Goal: Information Seeking & Learning: Learn about a topic

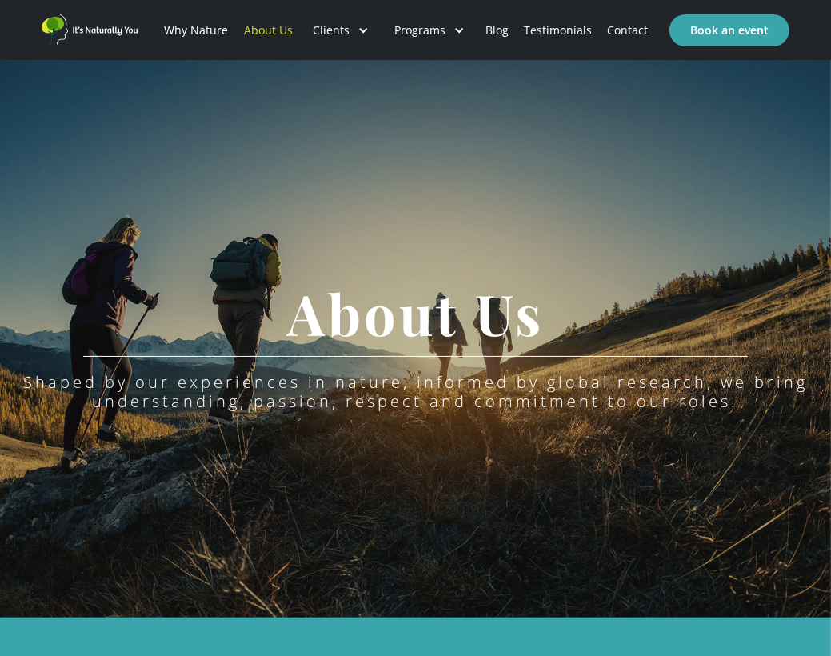
click at [210, 31] on link "Why Nature" at bounding box center [196, 30] width 79 height 54
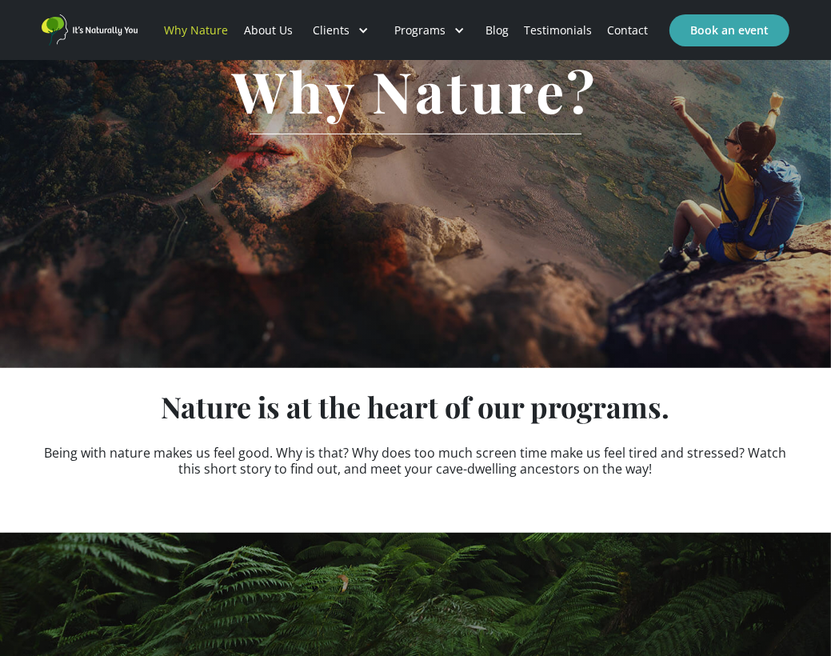
scroll to position [320, 0]
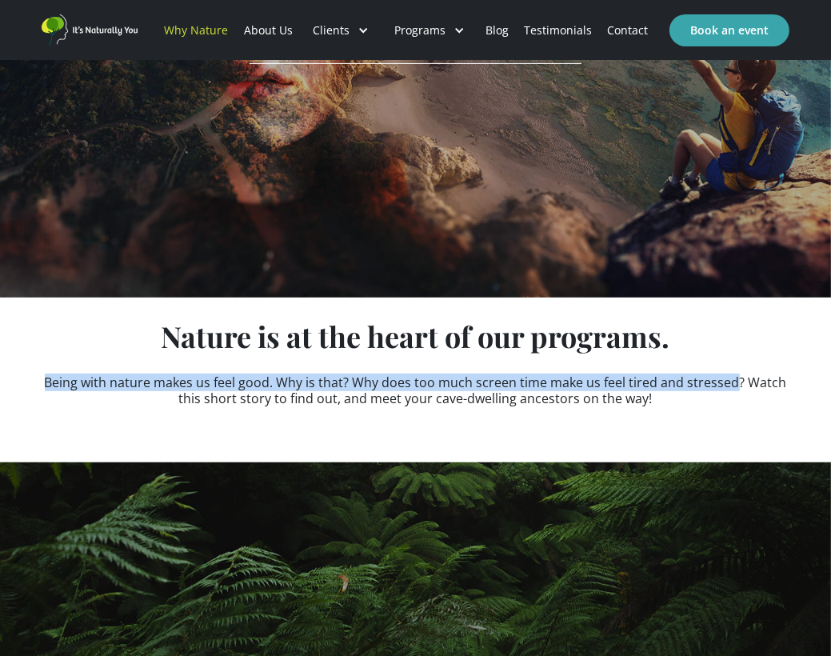
drag, startPoint x: 46, startPoint y: 381, endPoint x: 733, endPoint y: 365, distance: 687.3
click at [733, 365] on div "Nature is at the heart of our programs. Being with nature makes us feel good. W…" at bounding box center [416, 368] width 752 height 93
click at [445, 359] on div "Nature is at the heart of our programs. Being with nature makes us feel good. W…" at bounding box center [416, 368] width 752 height 93
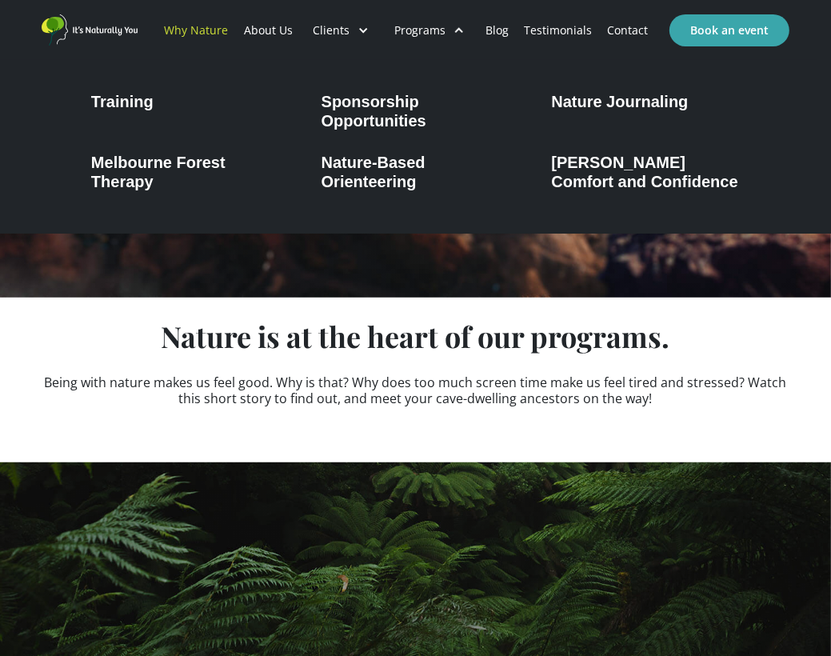
click at [193, 168] on div "Melbourne Forest Therapy" at bounding box center [185, 172] width 189 height 38
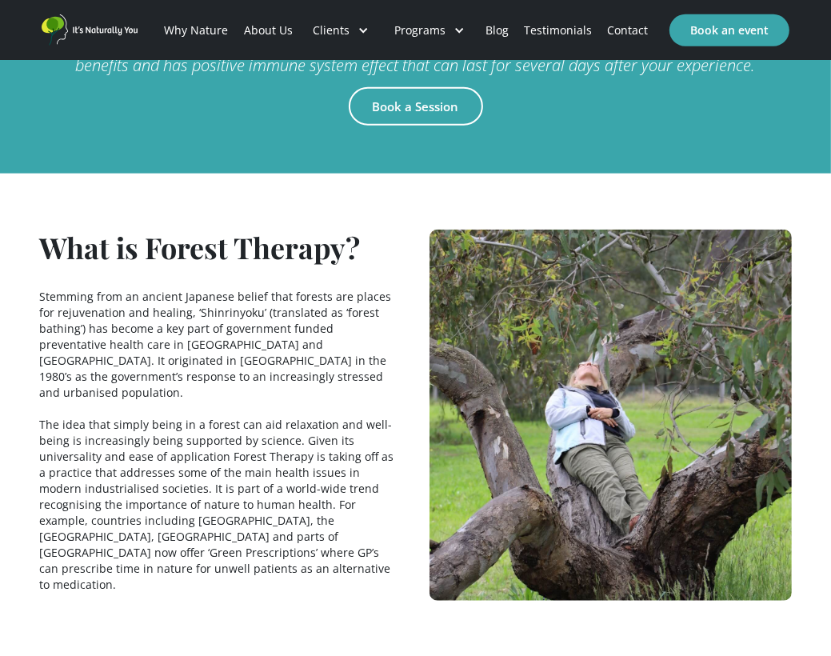
scroll to position [720, 0]
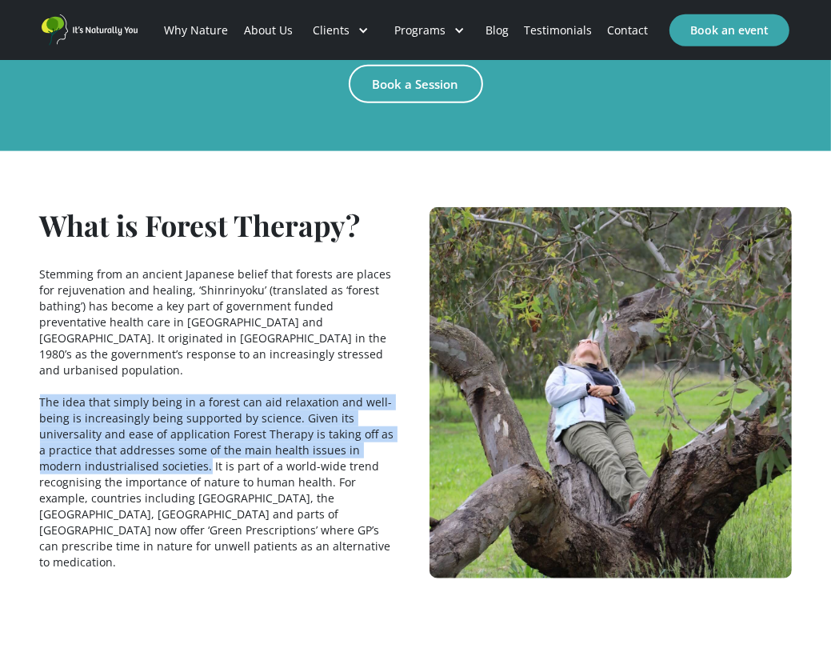
drag, startPoint x: 160, startPoint y: 450, endPoint x: 38, endPoint y: 387, distance: 136.7
copy p "The idea that simply being in a forest can aid relaxation and well-being is inc…"
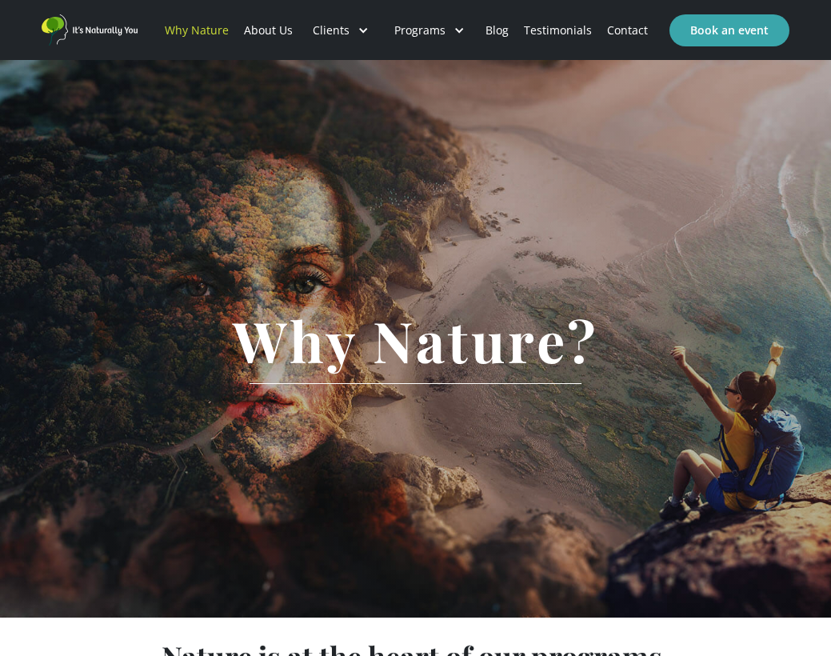
scroll to position [320, 0]
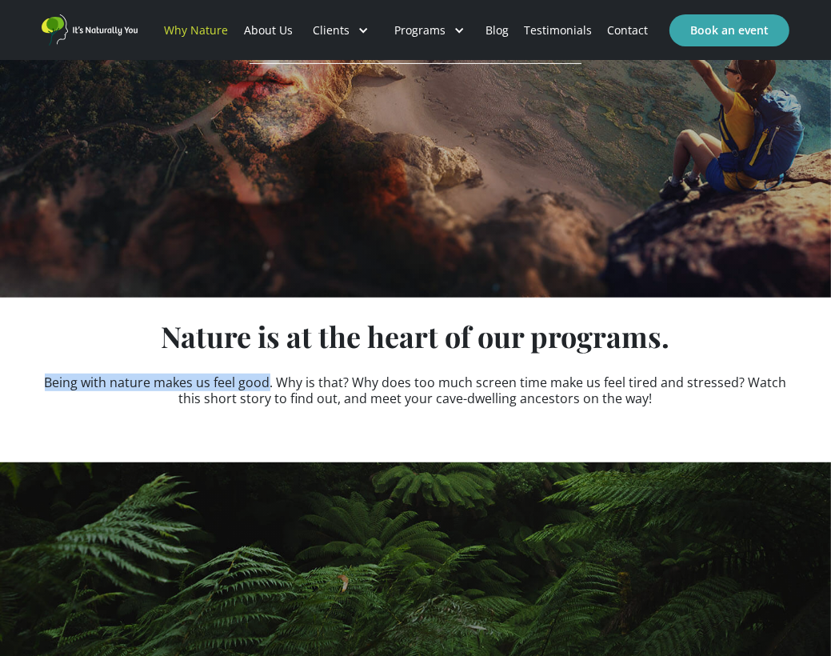
drag, startPoint x: 49, startPoint y: 381, endPoint x: 270, endPoint y: 386, distance: 220.8
click at [270, 386] on p "Being with nature makes us feel good. Why is that? Why does too much screen tim…" at bounding box center [416, 390] width 752 height 32
copy p "Being with nature makes us feel good"
